Goal: Find specific page/section: Find specific page/section

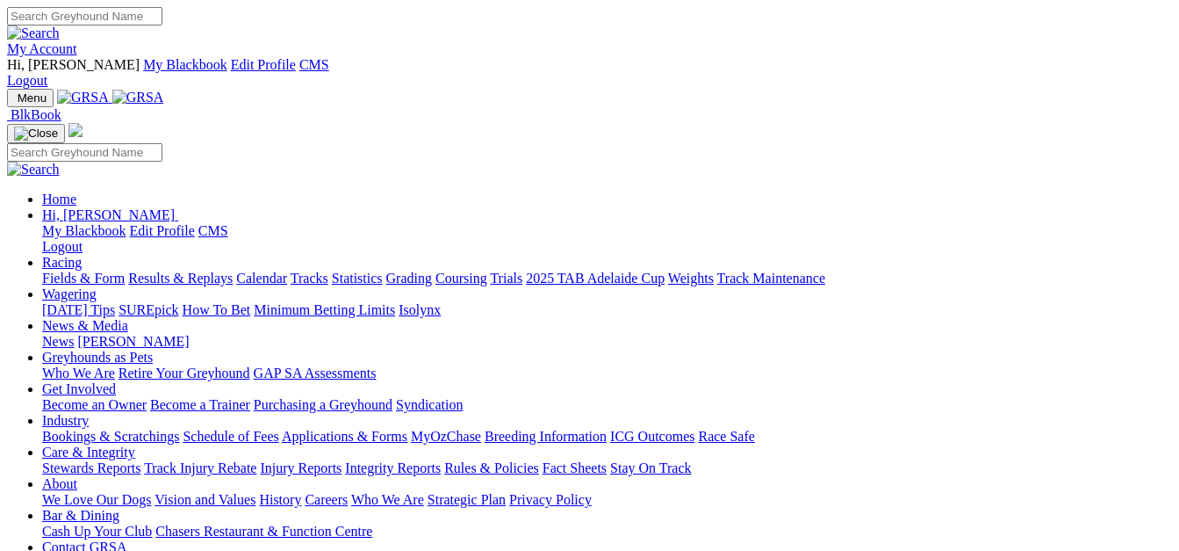
click at [82, 255] on link "Racing" at bounding box center [62, 262] width 40 height 15
click at [96, 270] on link "Fields & Form" at bounding box center [83, 277] width 83 height 15
